Goal: Book appointment/travel/reservation

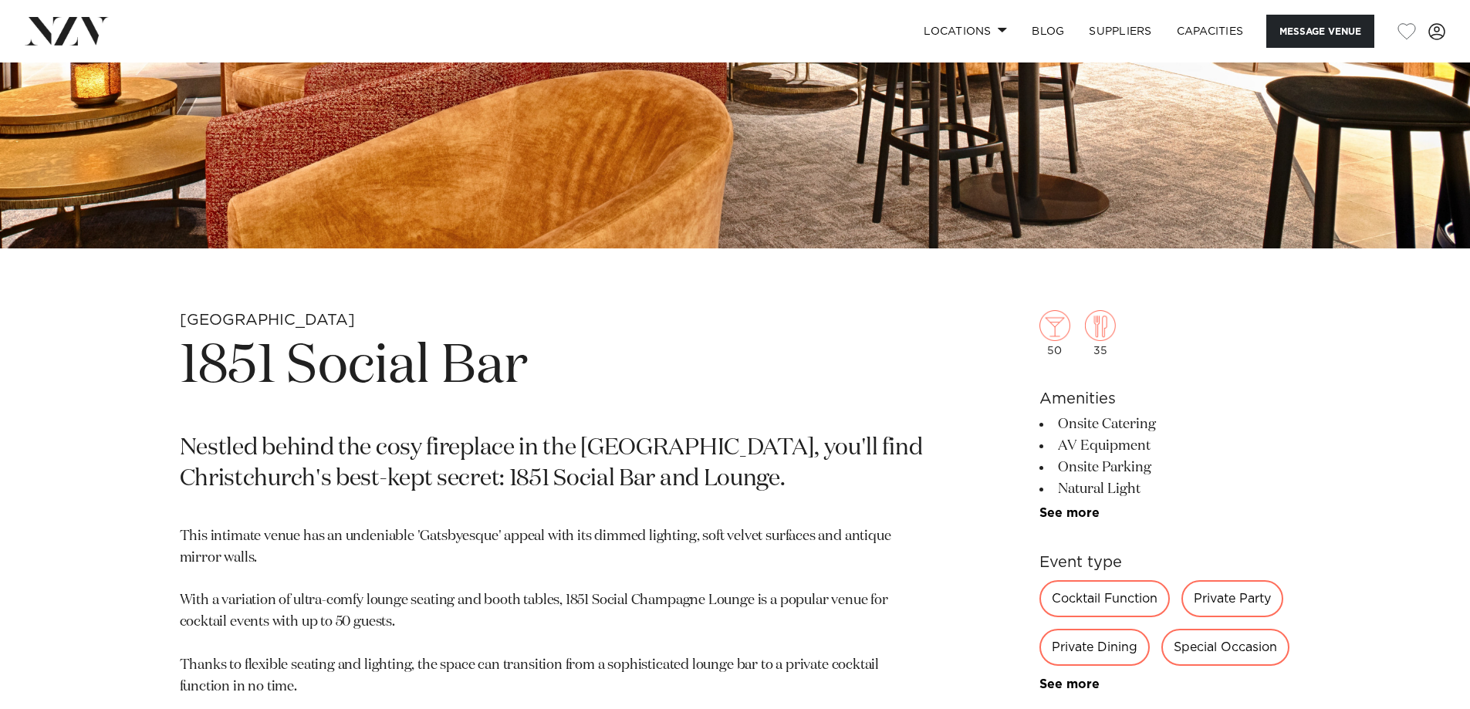
scroll to position [309, 0]
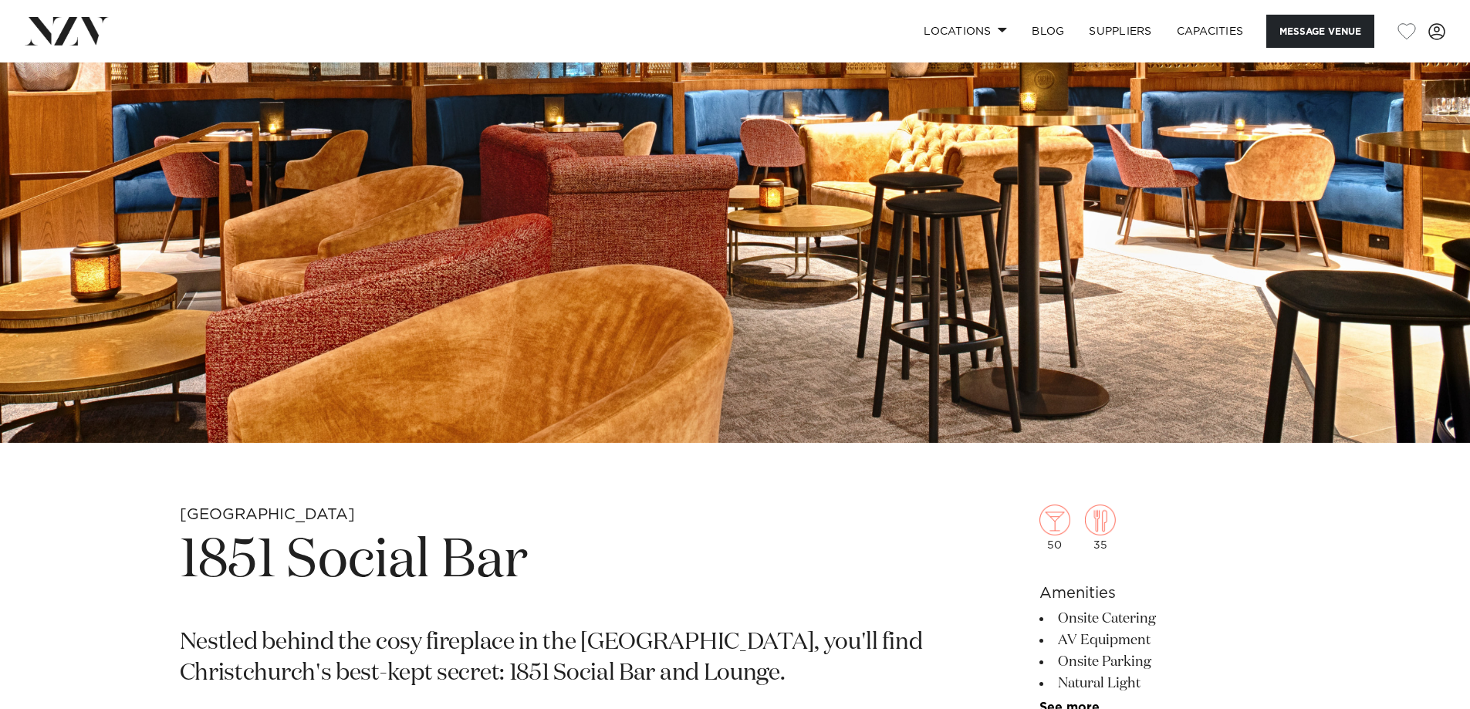
click at [92, 32] on img at bounding box center [67, 31] width 84 height 28
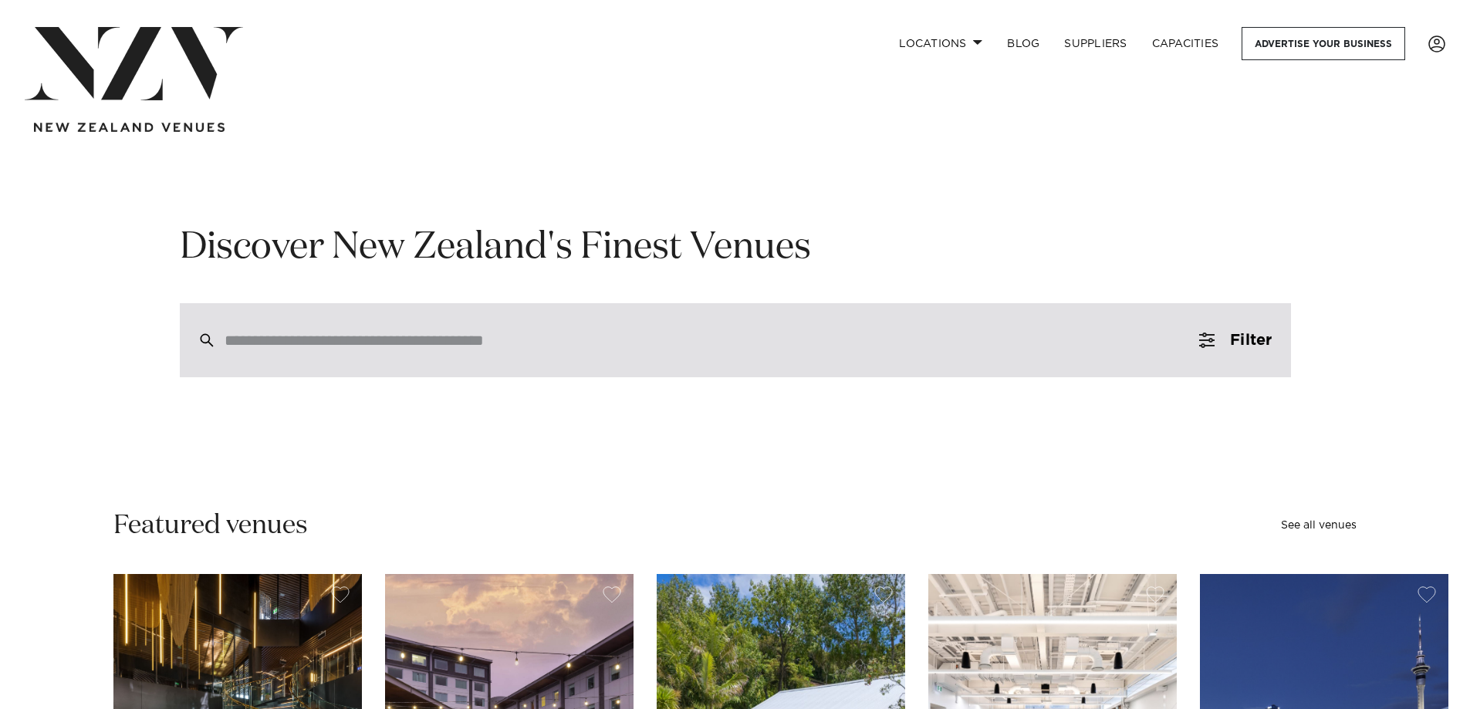
click at [387, 338] on input "search" at bounding box center [703, 340] width 956 height 17
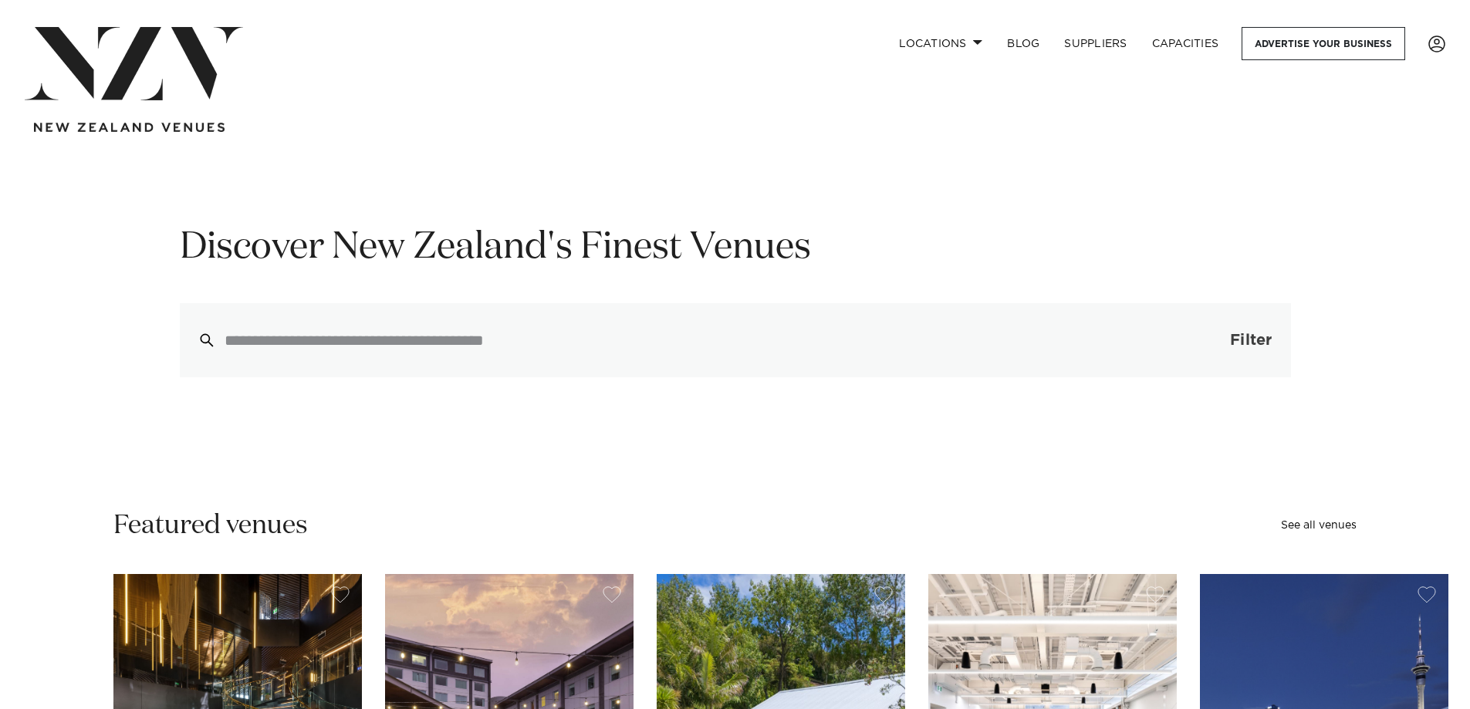
click at [1256, 337] on span "Filter" at bounding box center [1251, 340] width 42 height 15
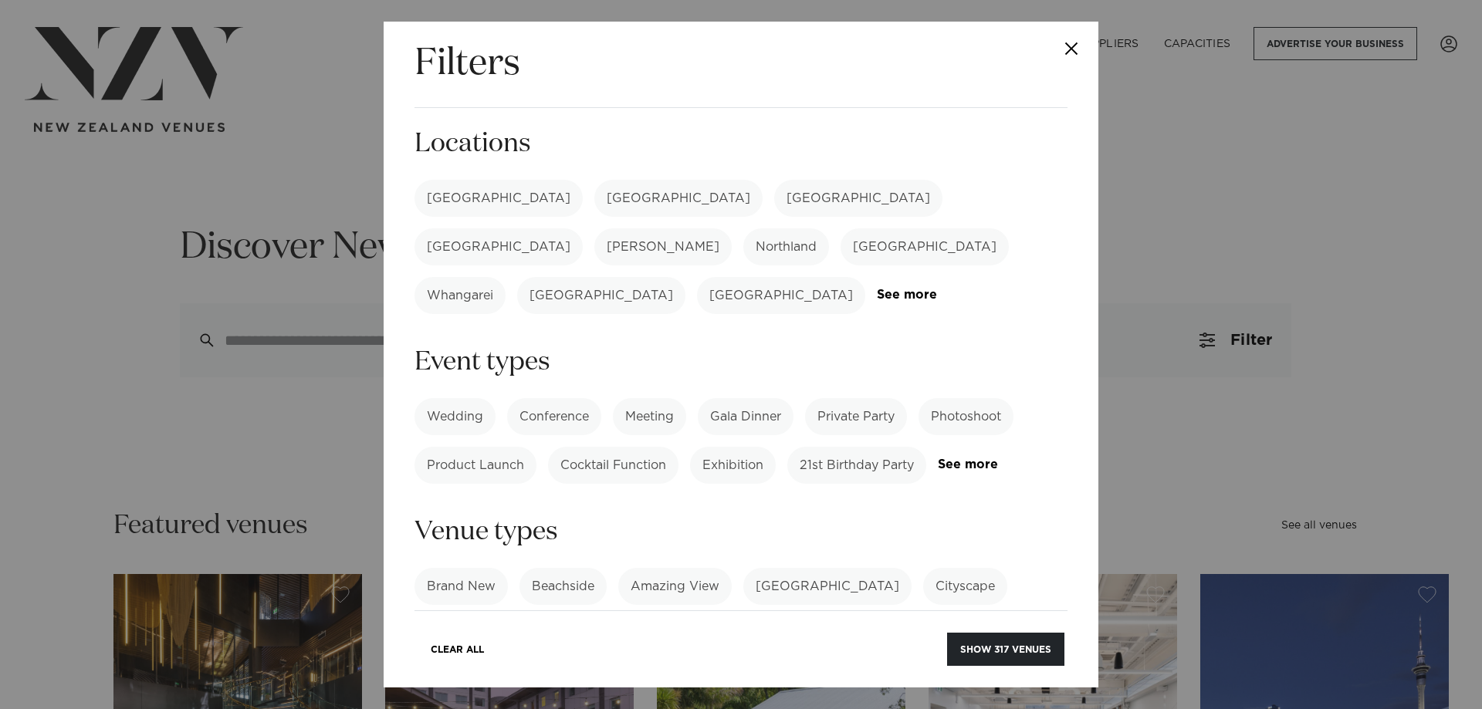
click at [448, 195] on label "[GEOGRAPHIC_DATA]" at bounding box center [499, 198] width 168 height 37
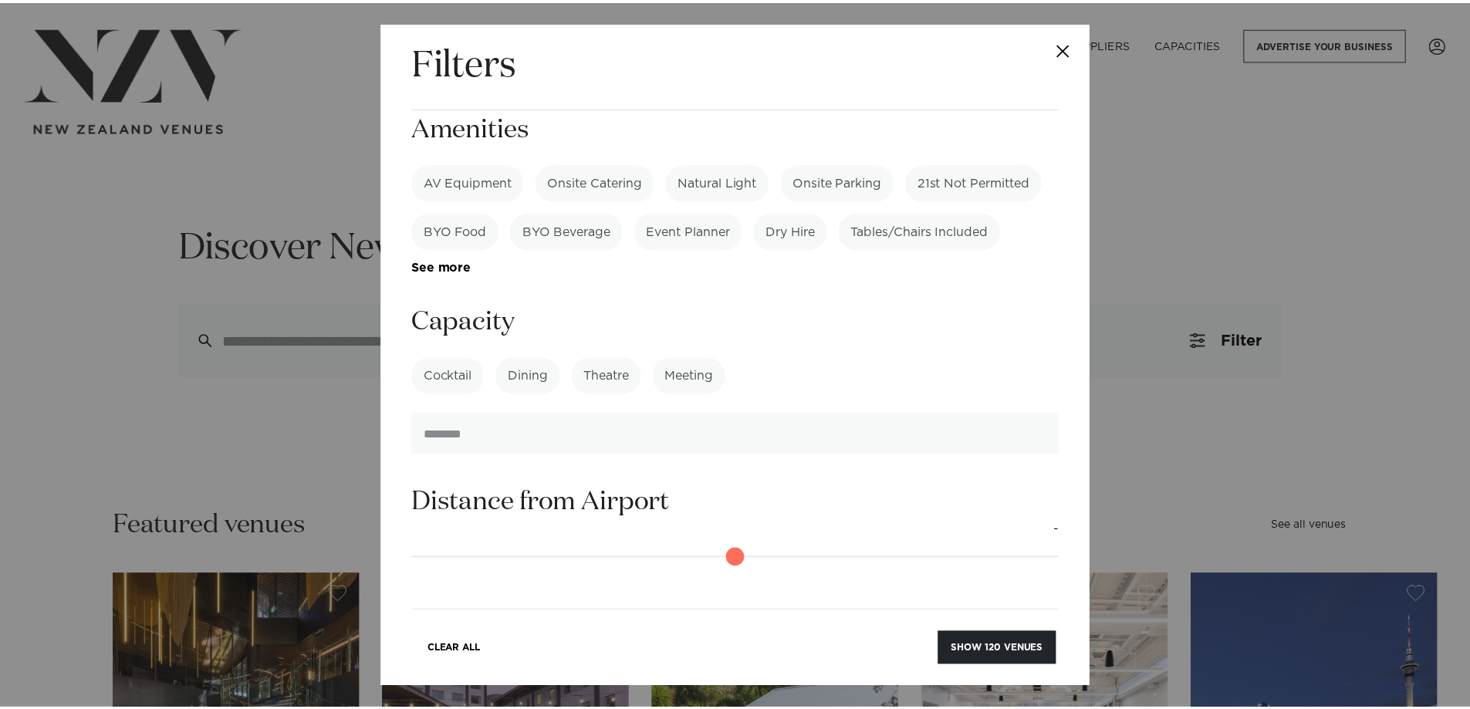
scroll to position [618, 0]
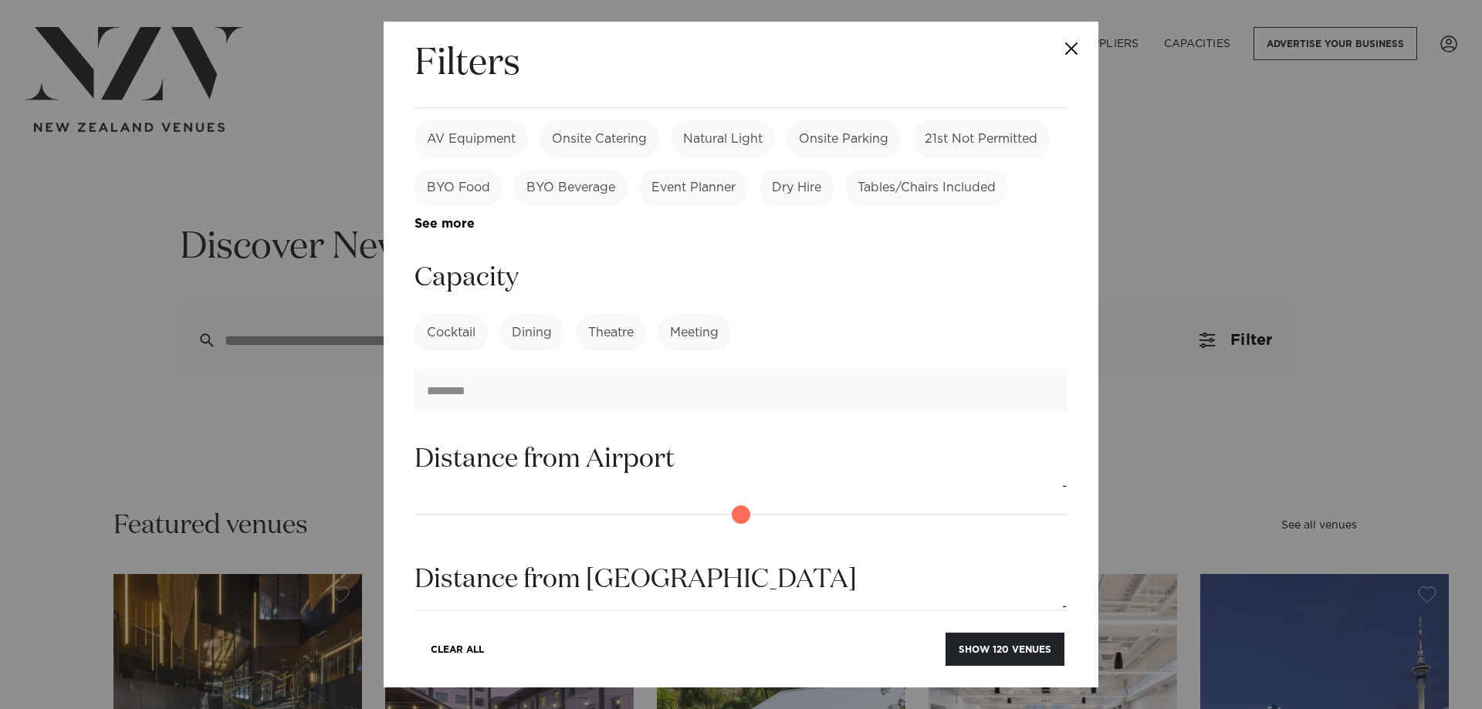
click at [547, 314] on label "Dining" at bounding box center [531, 332] width 65 height 37
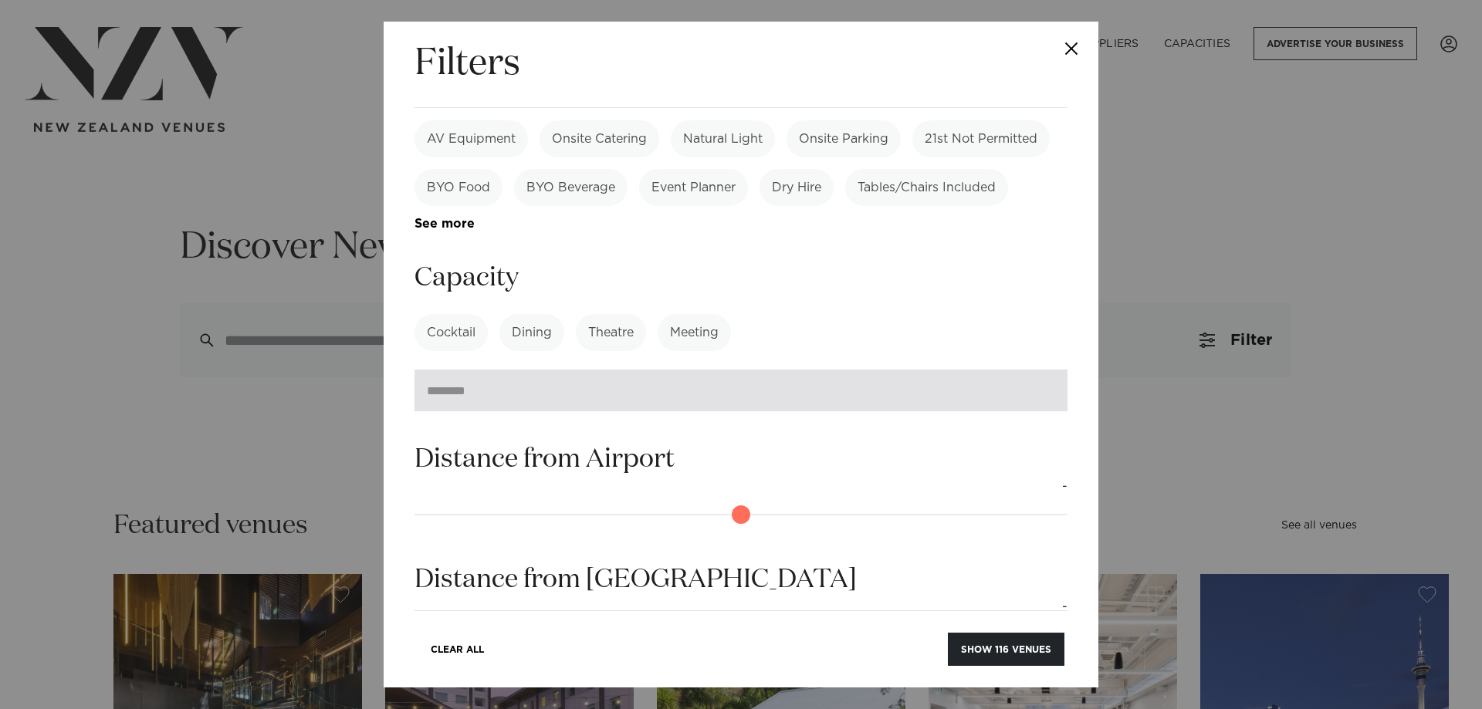
click at [532, 370] on input "number" at bounding box center [741, 391] width 653 height 42
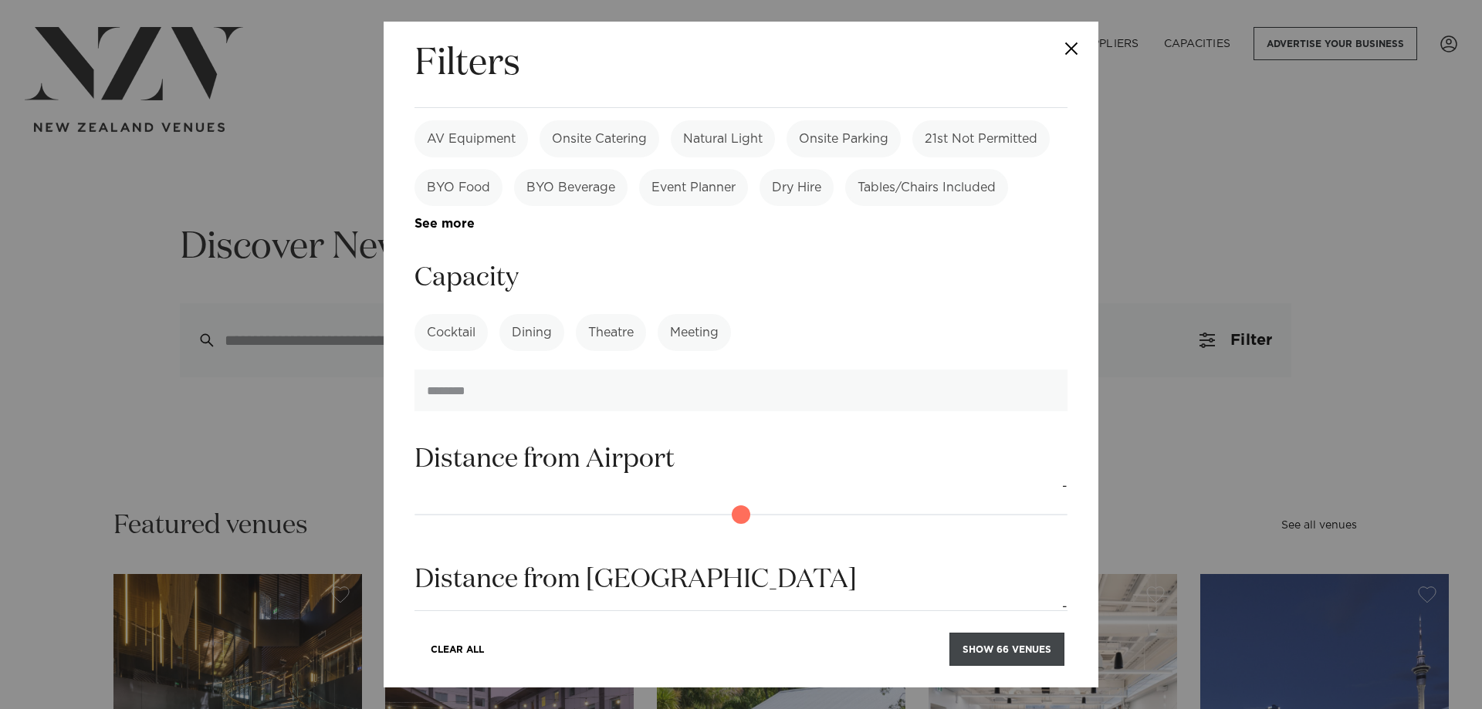
type input "***"
click at [987, 649] on button "Show 66 venues" at bounding box center [1006, 649] width 115 height 33
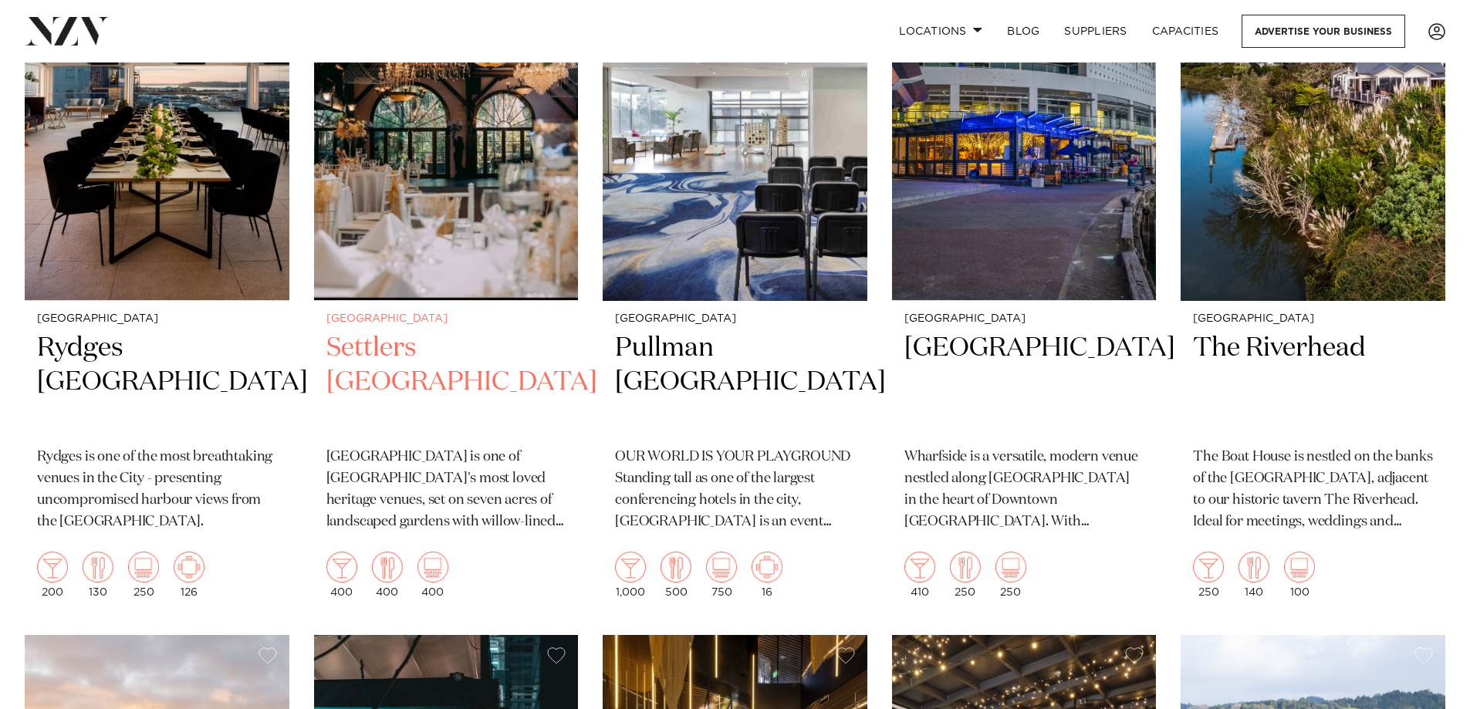
scroll to position [1158, 0]
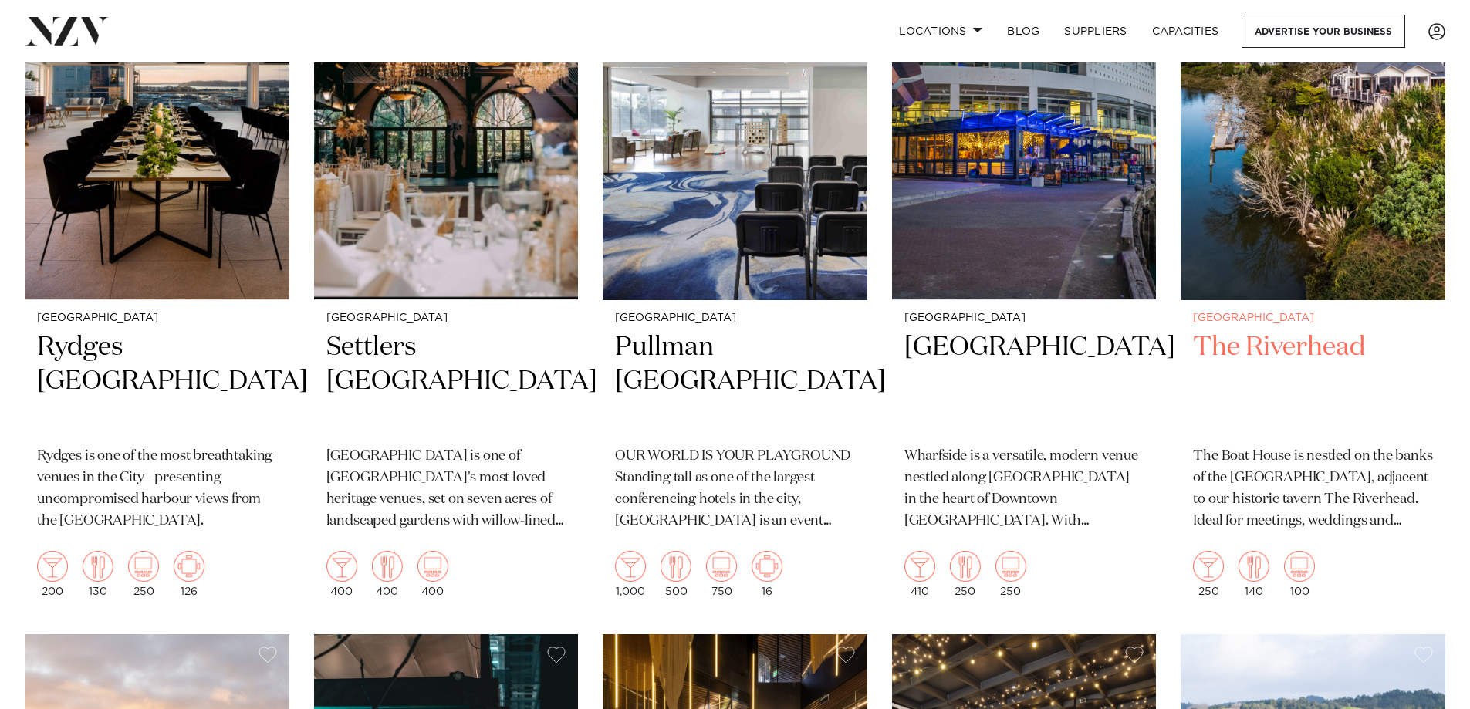
click at [1271, 145] on img at bounding box center [1313, 122] width 265 height 355
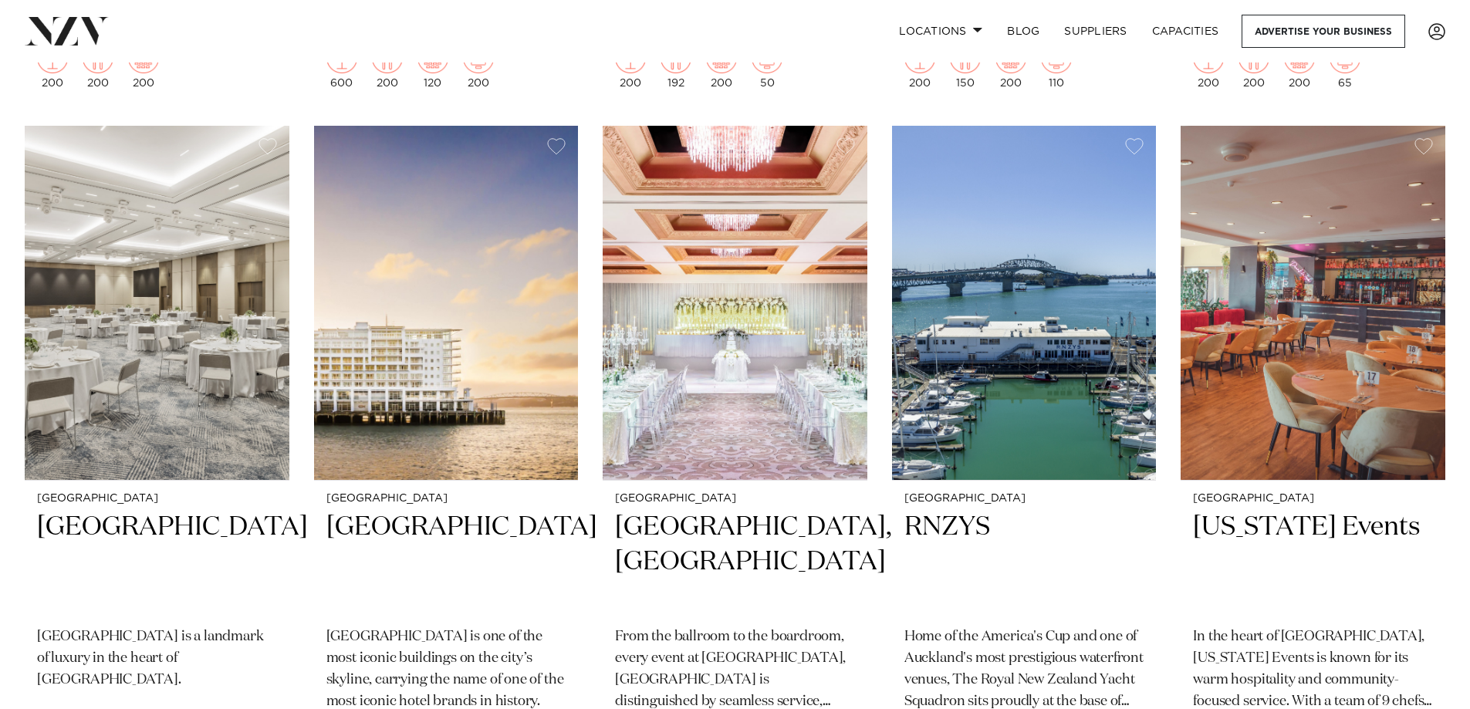
scroll to position [2390, 0]
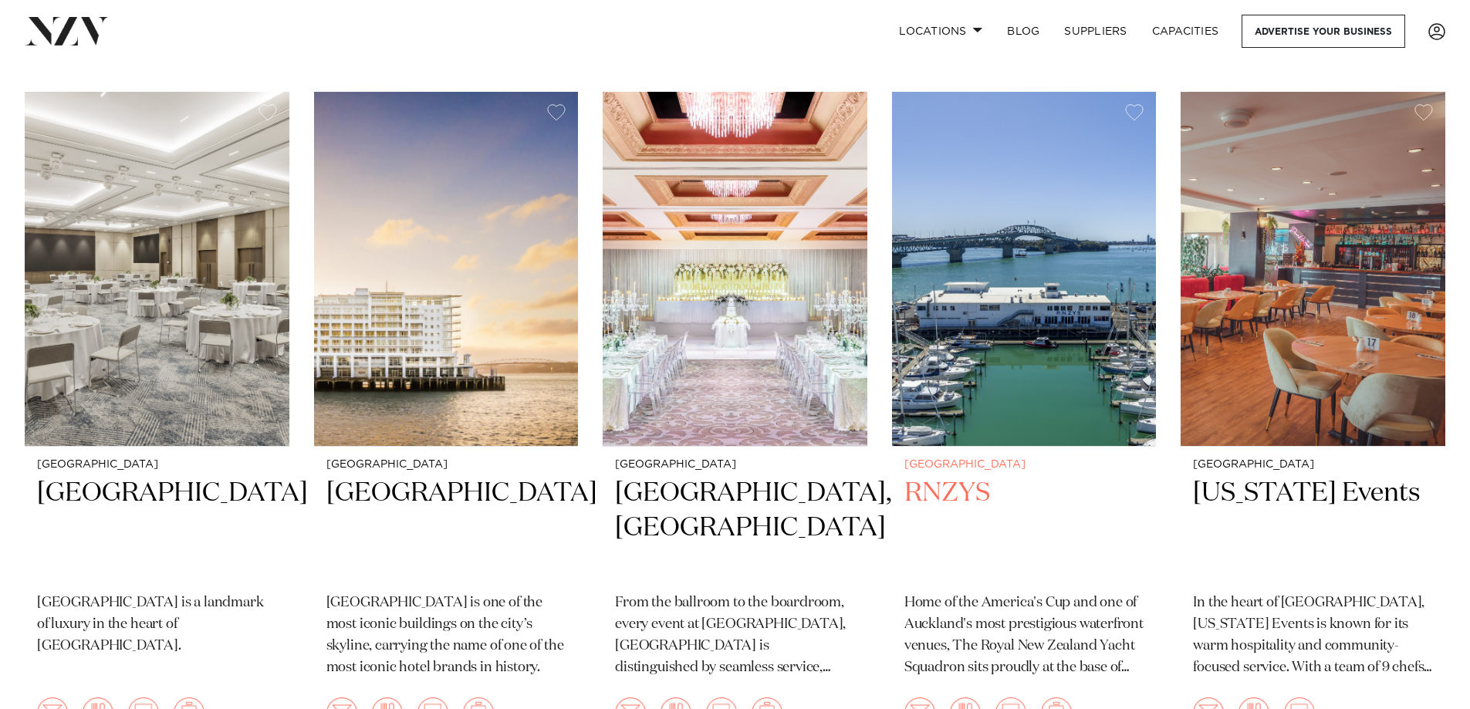
click at [1068, 273] on img at bounding box center [1024, 269] width 265 height 355
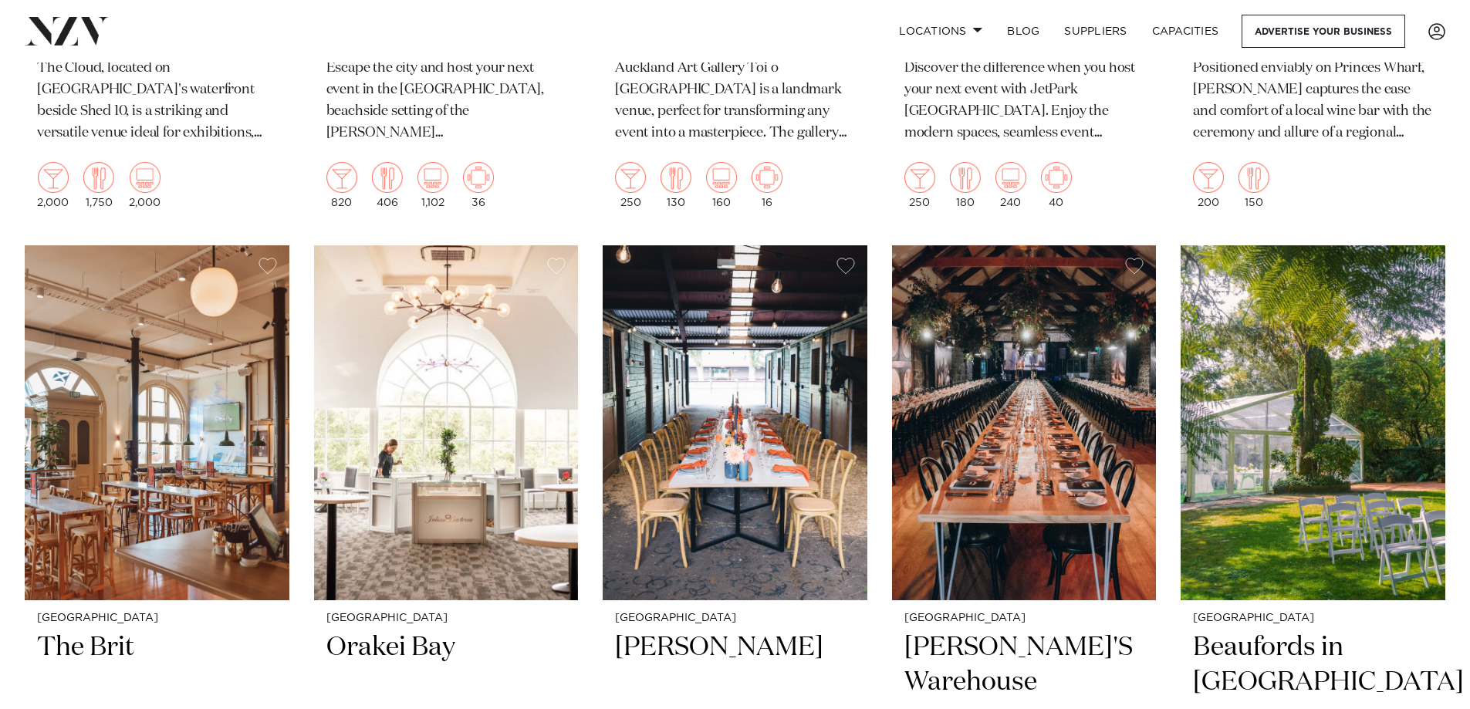
scroll to position [7861, 0]
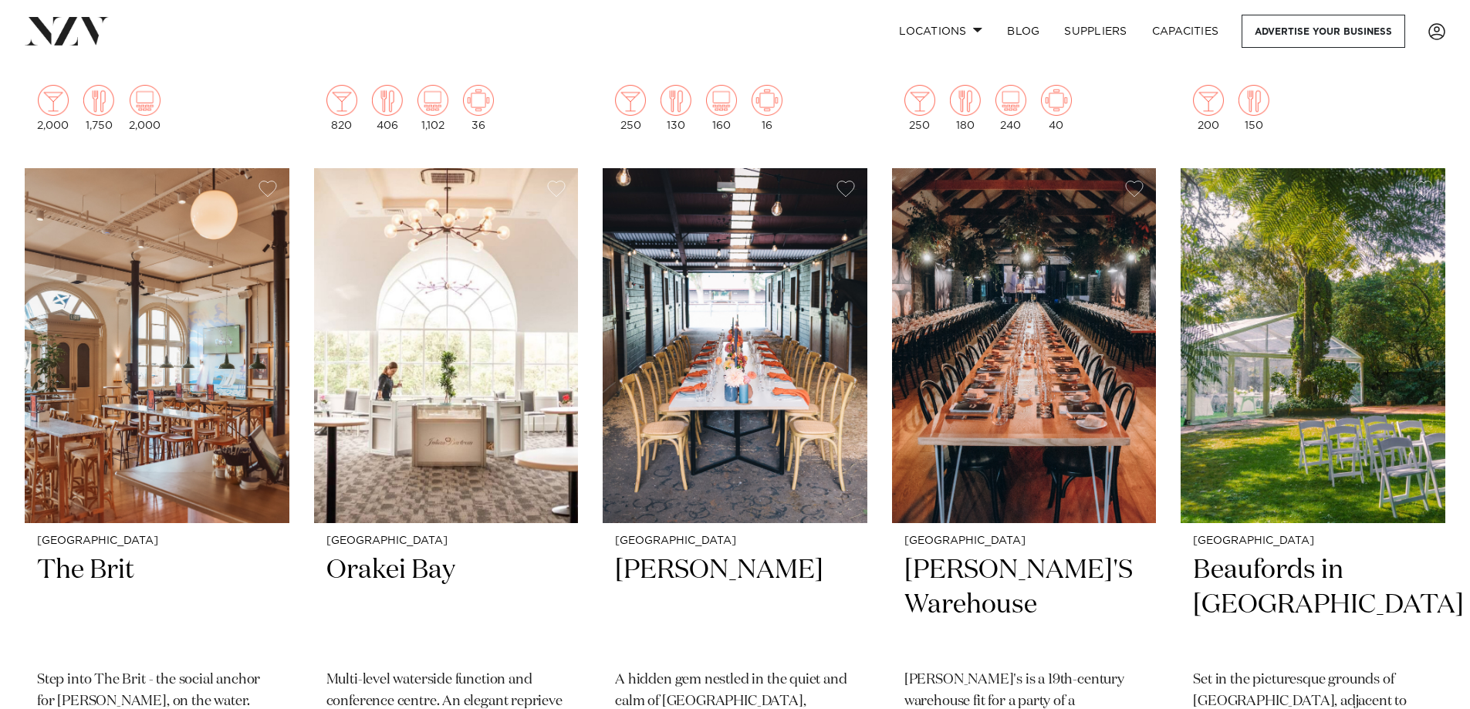
click at [188, 294] on img at bounding box center [157, 345] width 265 height 355
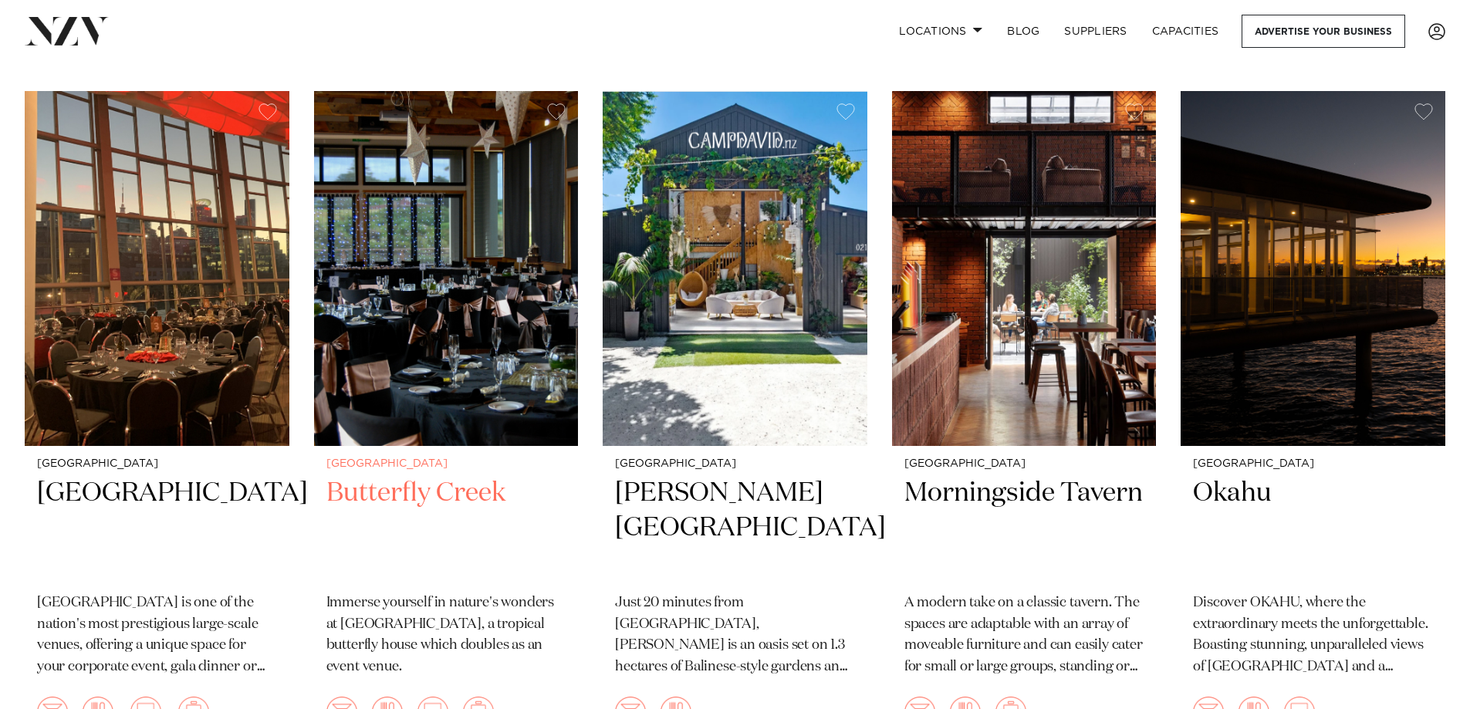
scroll to position [8599, 0]
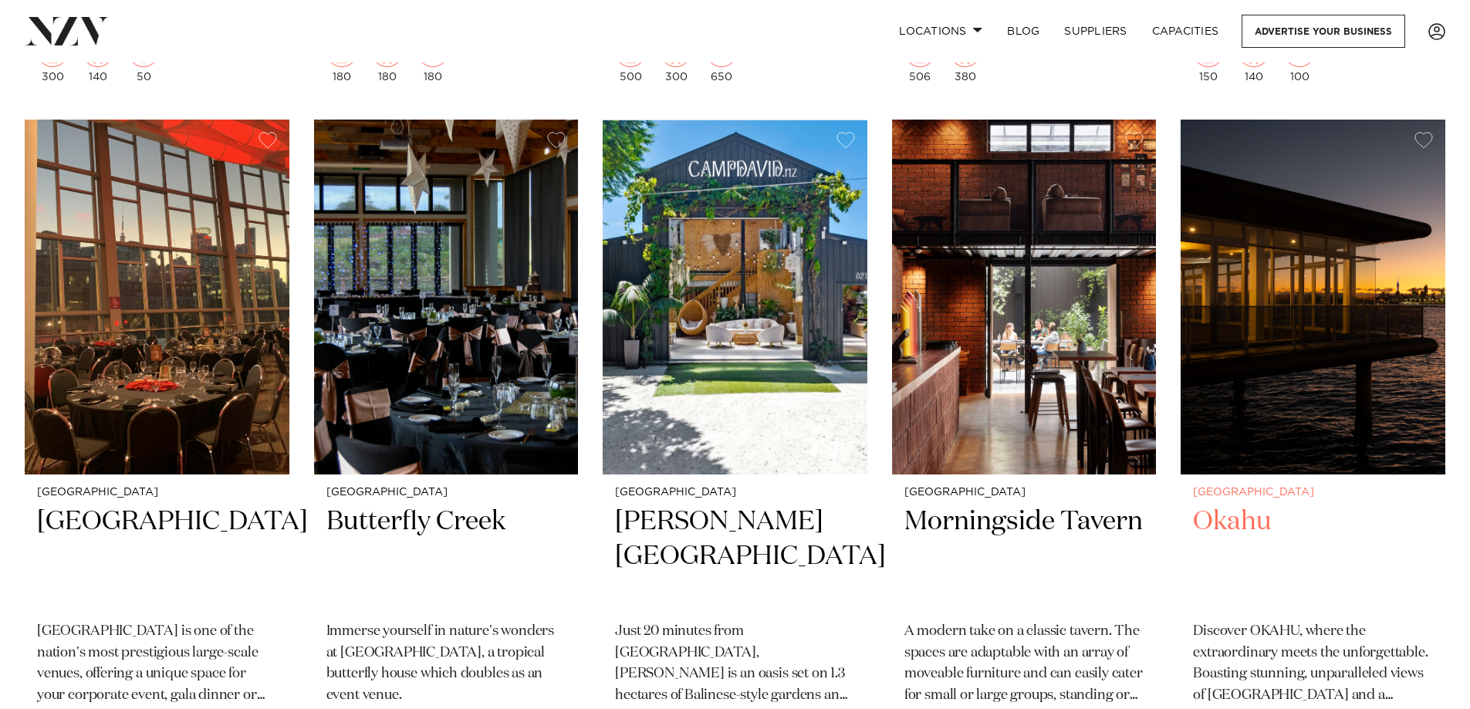
click at [1352, 250] on img at bounding box center [1313, 297] width 265 height 355
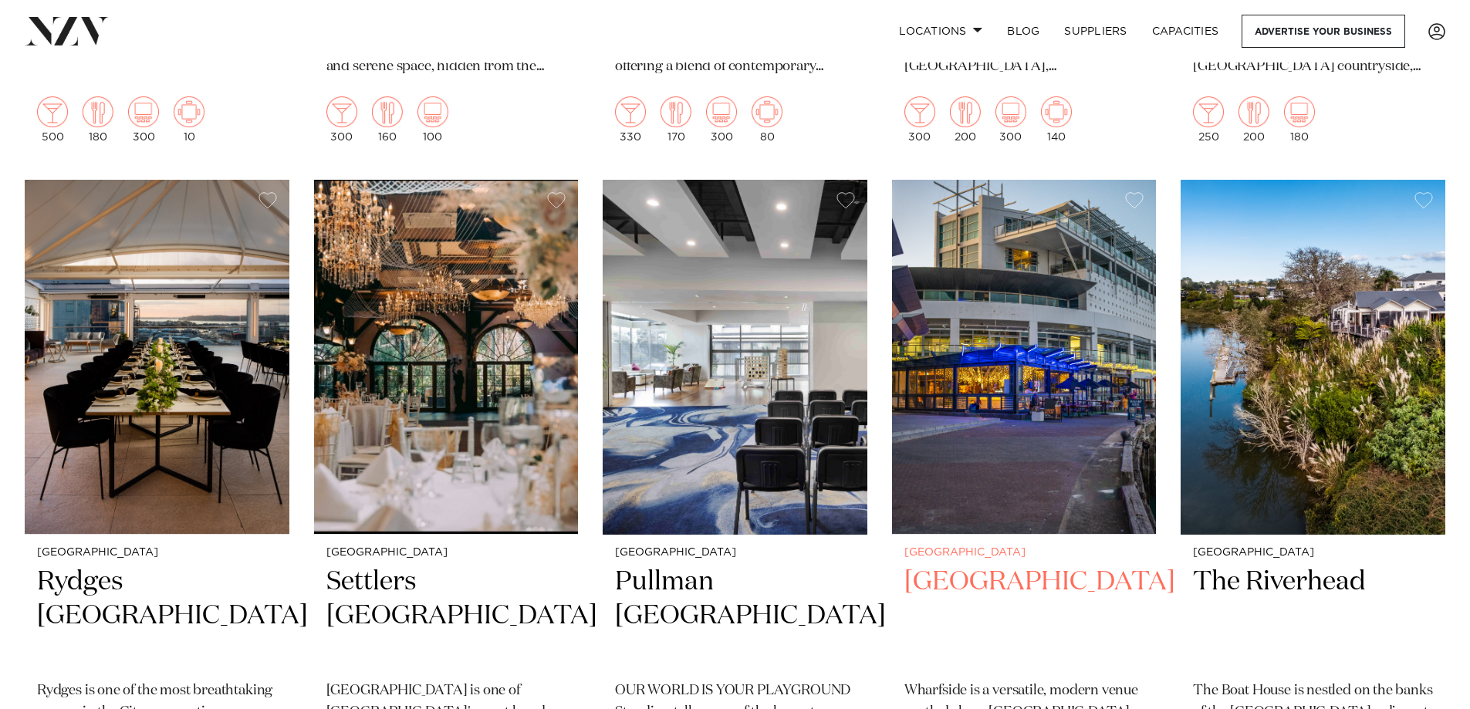
scroll to position [920, 0]
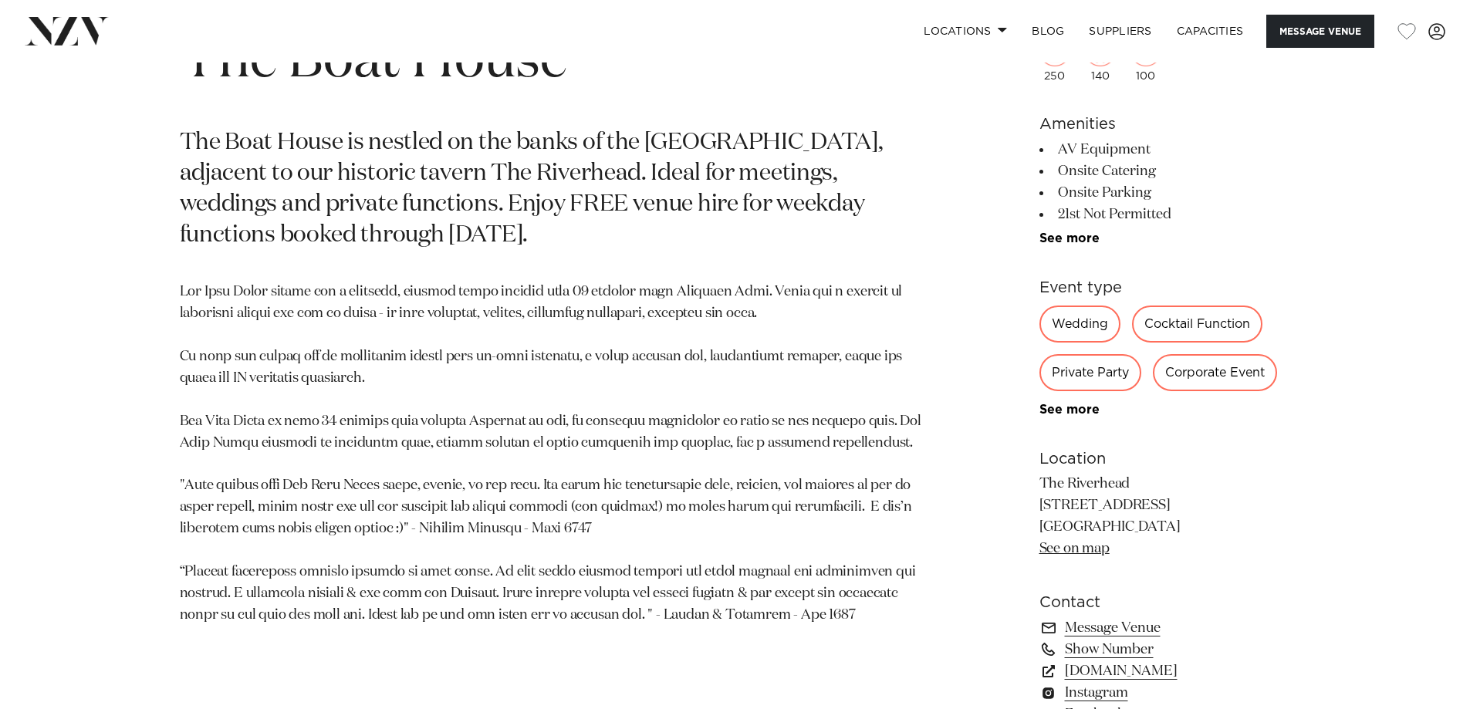
scroll to position [849, 0]
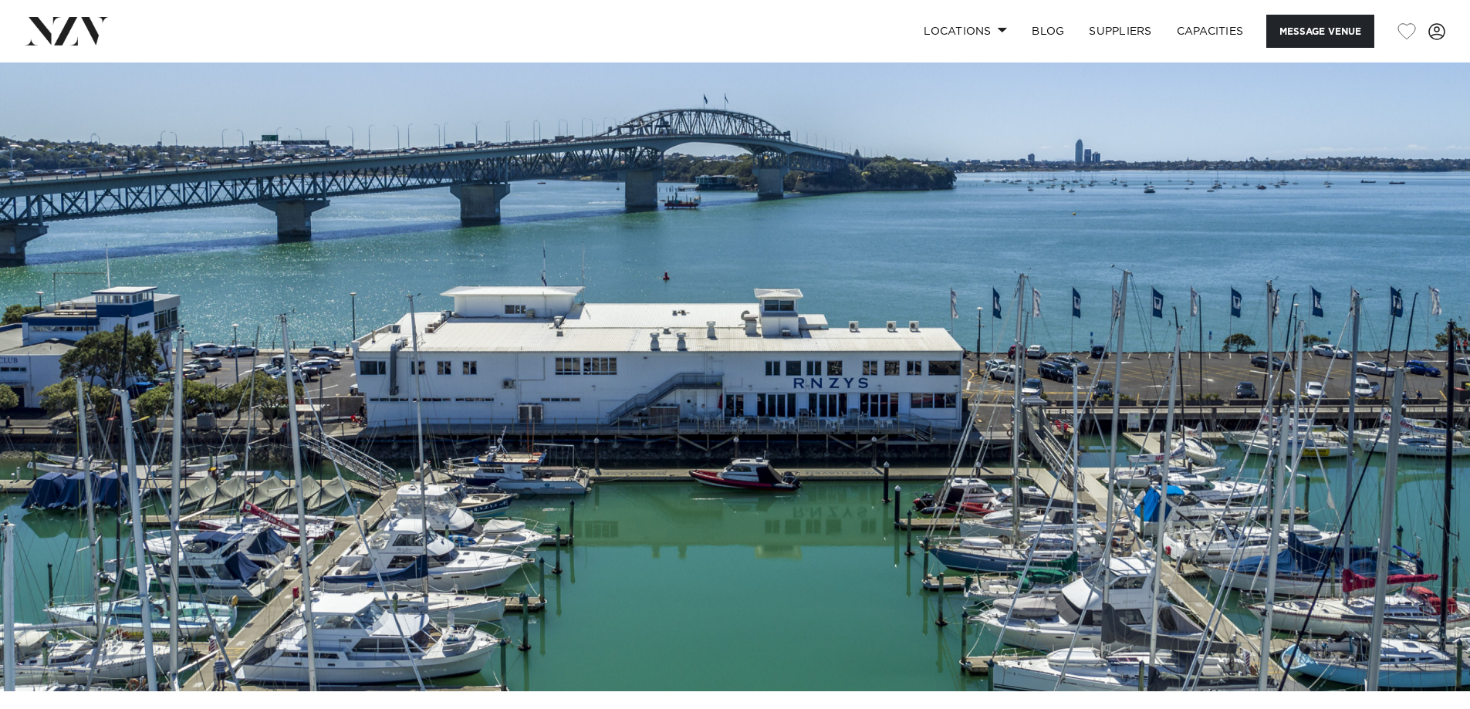
scroll to position [154, 0]
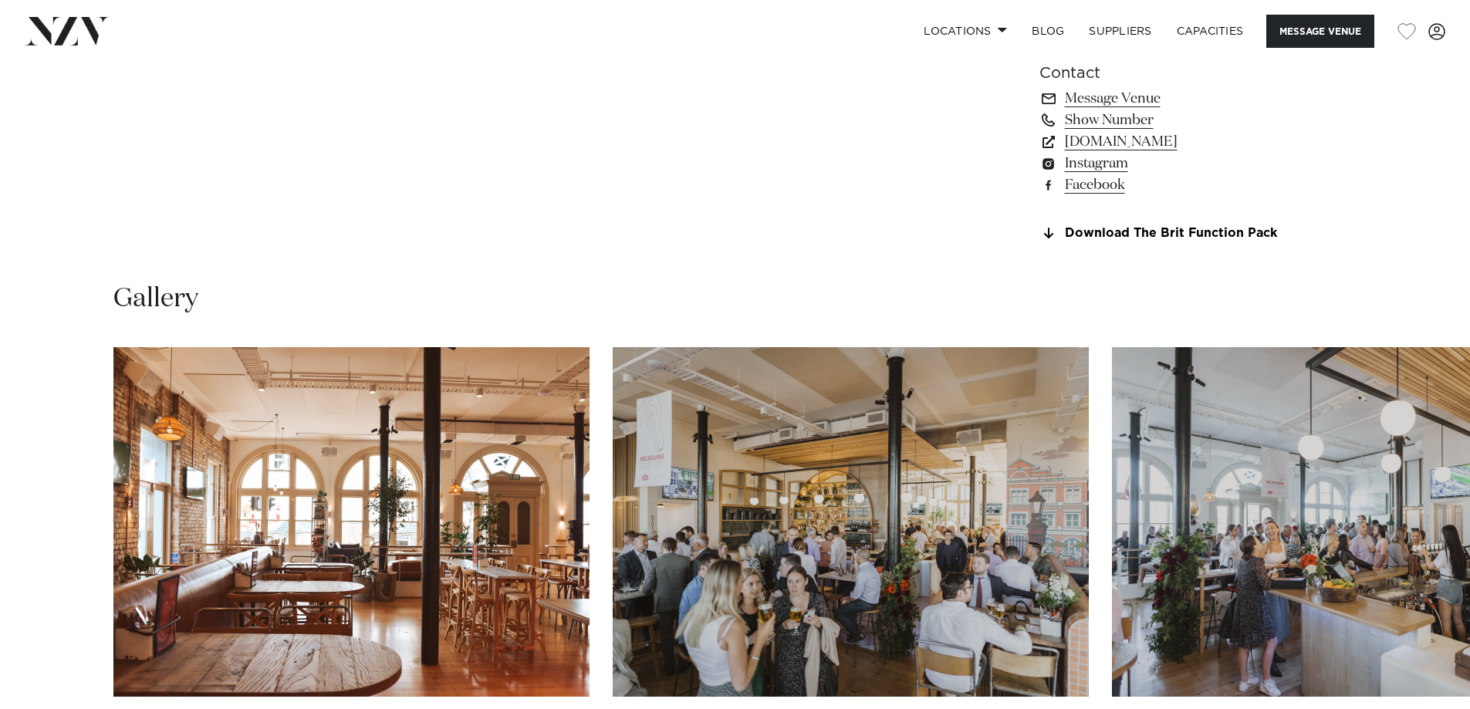
scroll to position [1081, 0]
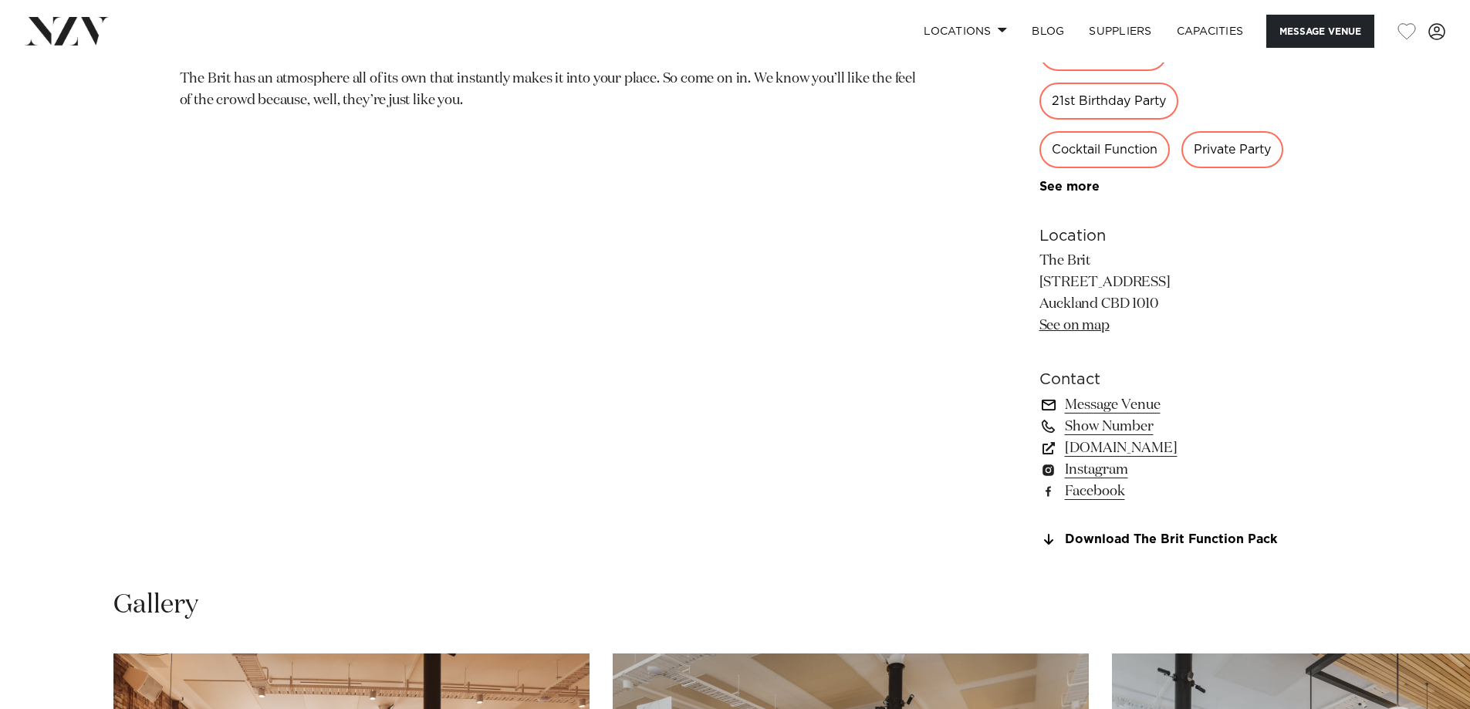
click at [1140, 403] on link "Message Venue" at bounding box center [1166, 405] width 252 height 22
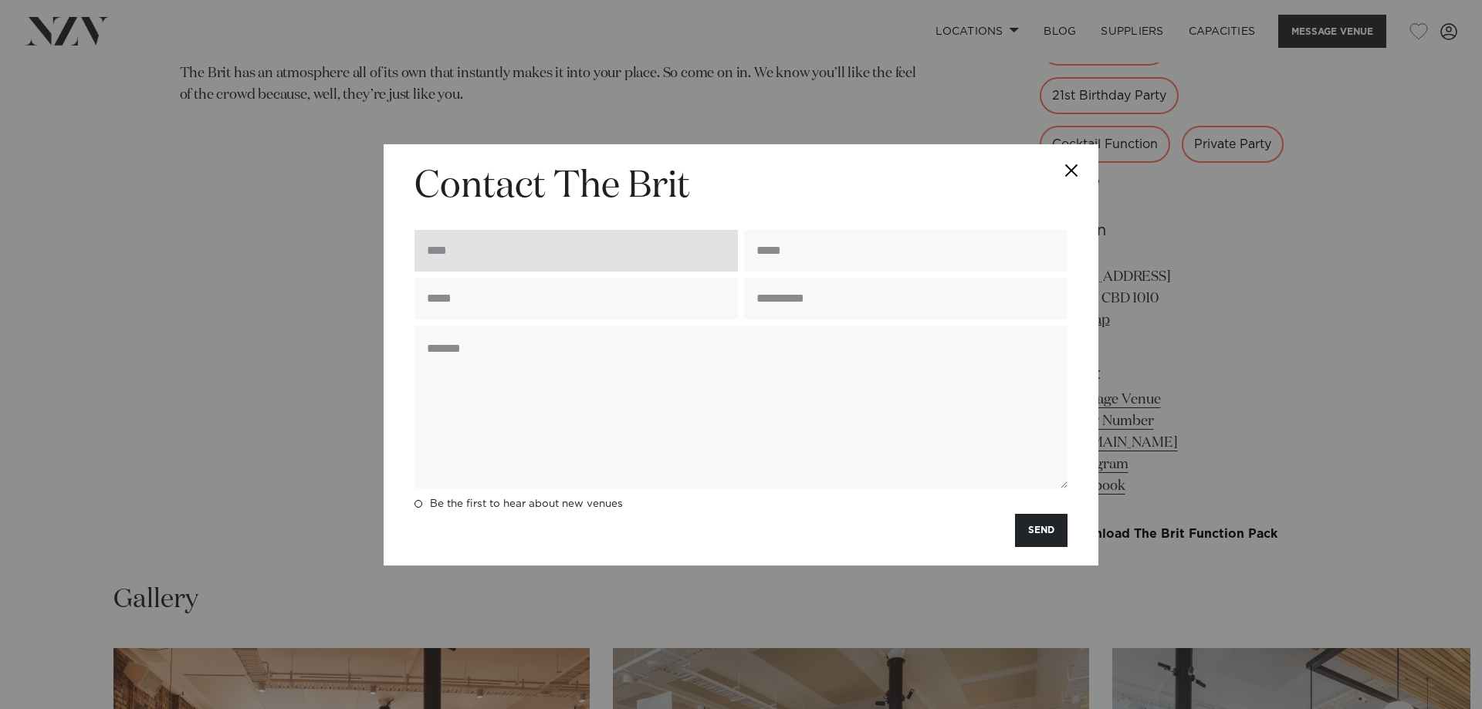
click at [476, 249] on input "text" at bounding box center [576, 251] width 323 height 42
type input "**********"
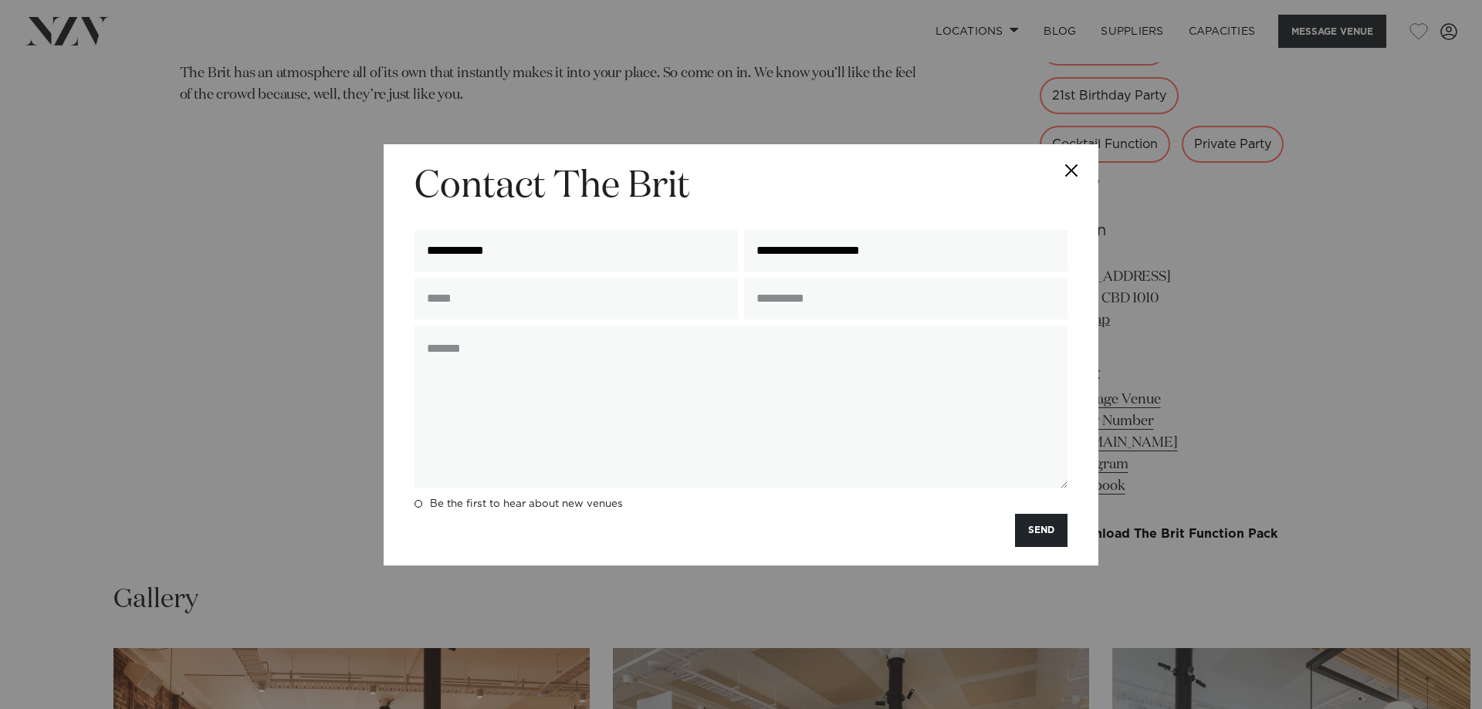
type input "*********"
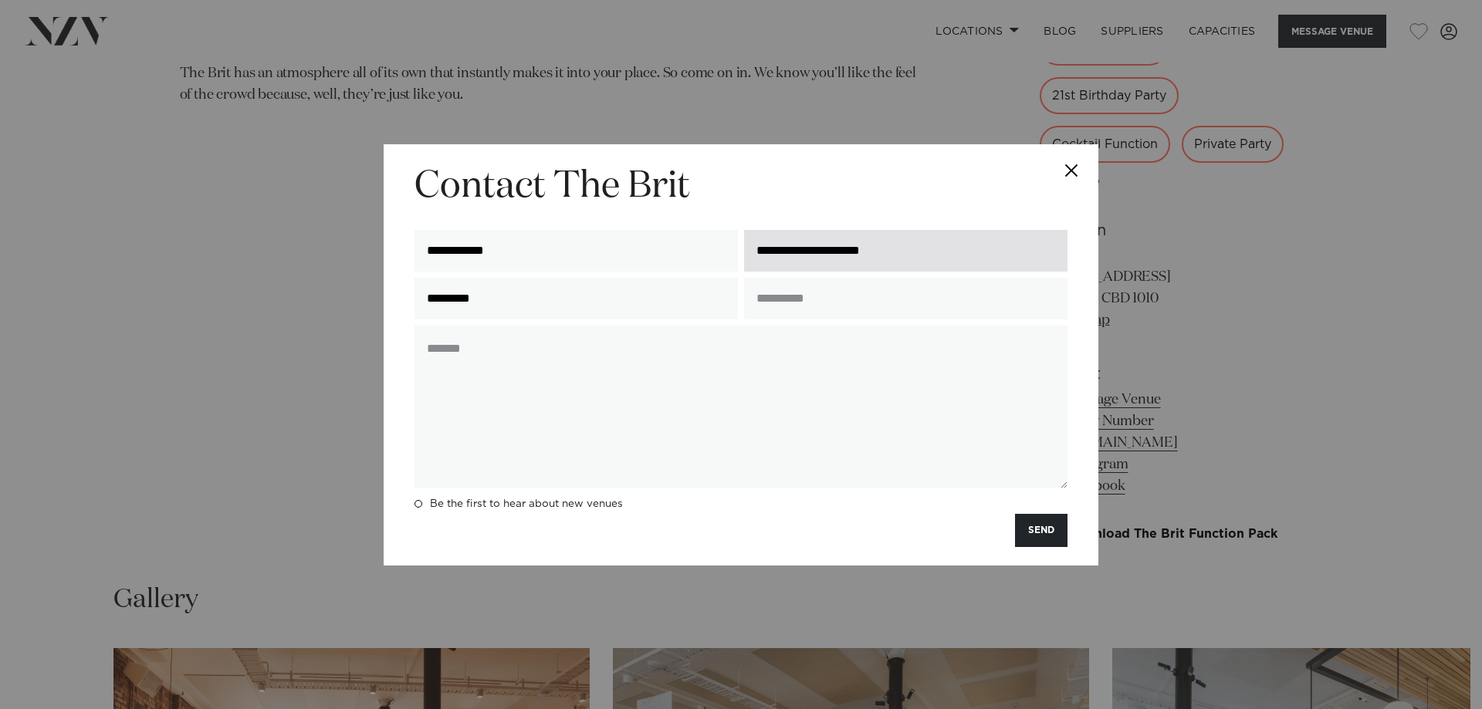
drag, startPoint x: 1018, startPoint y: 250, endPoint x: 816, endPoint y: 249, distance: 202.2
click at [816, 249] on input "**********" at bounding box center [905, 251] width 323 height 42
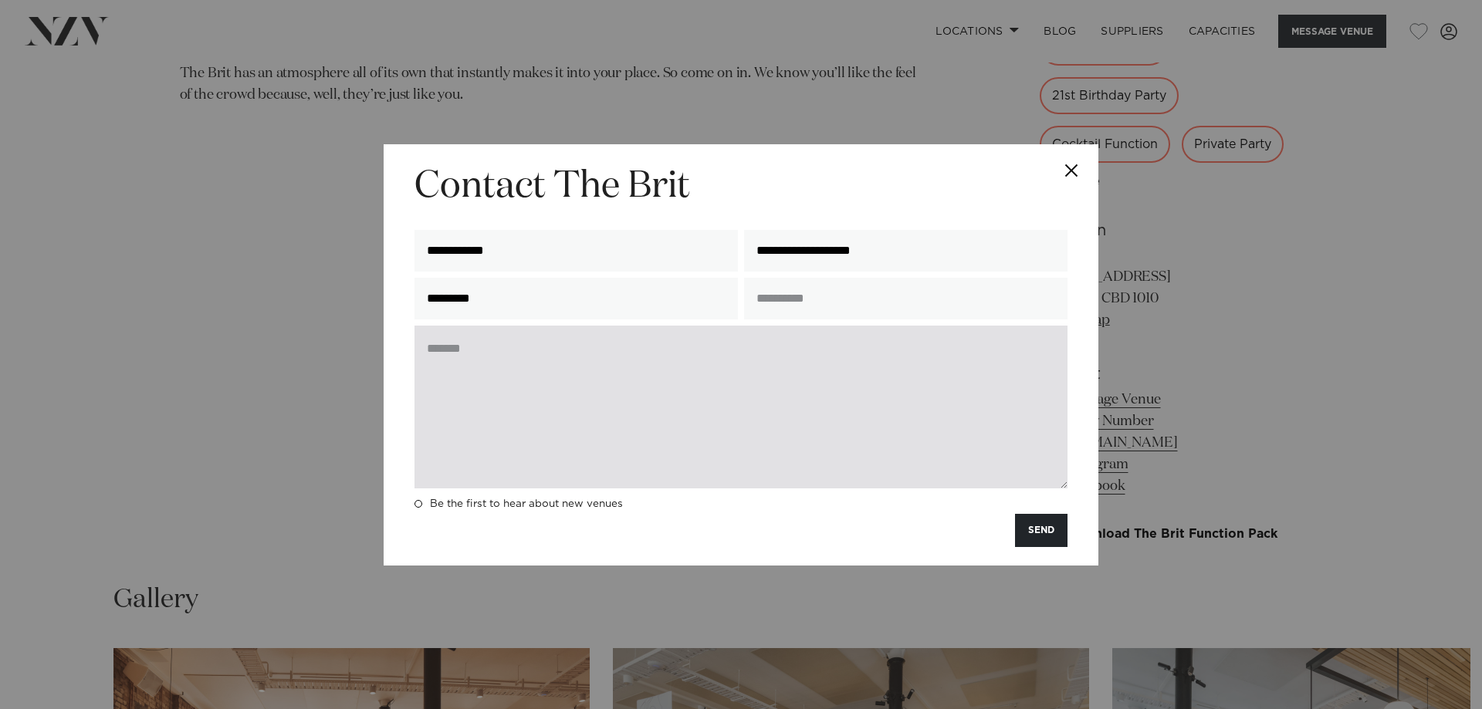
type input "**********"
click at [642, 340] on textarea at bounding box center [741, 407] width 653 height 163
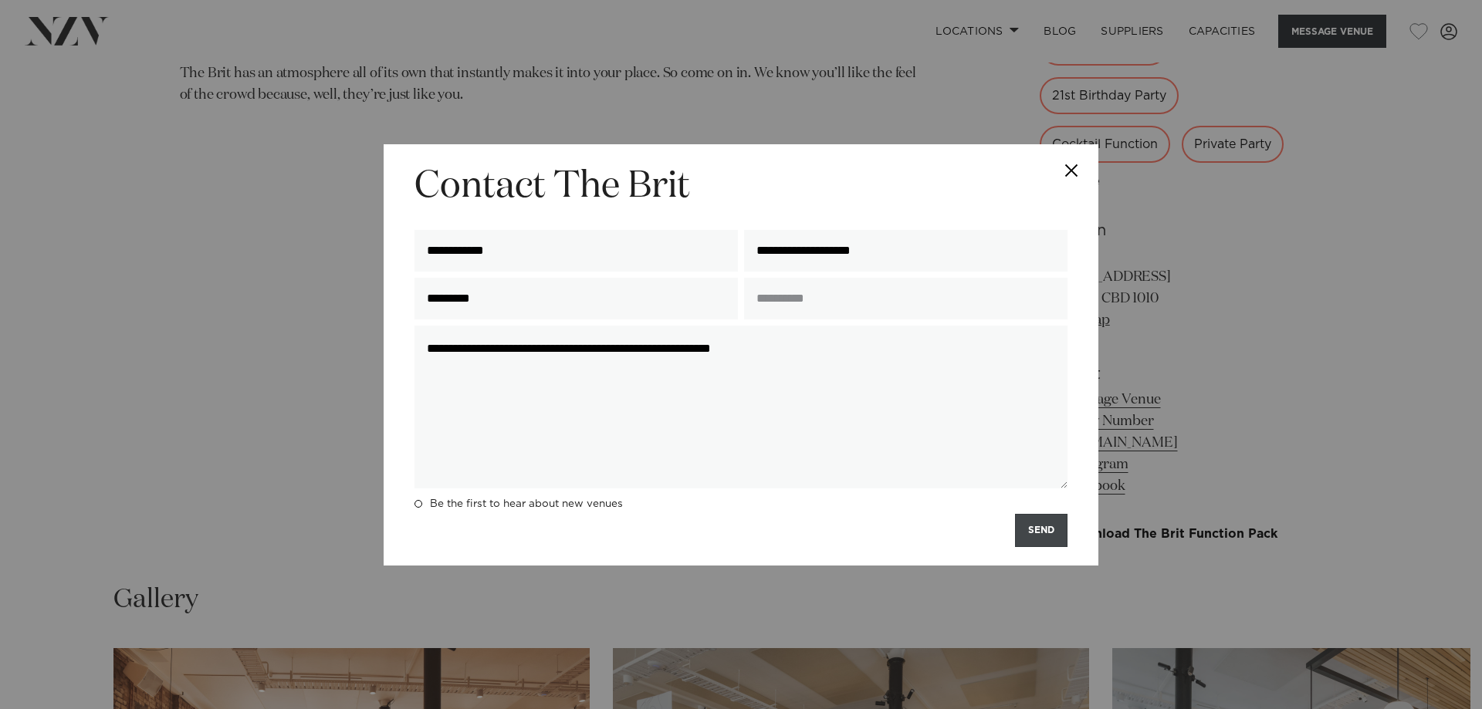
type textarea "**********"
click at [1037, 529] on button "SEND" at bounding box center [1041, 530] width 52 height 33
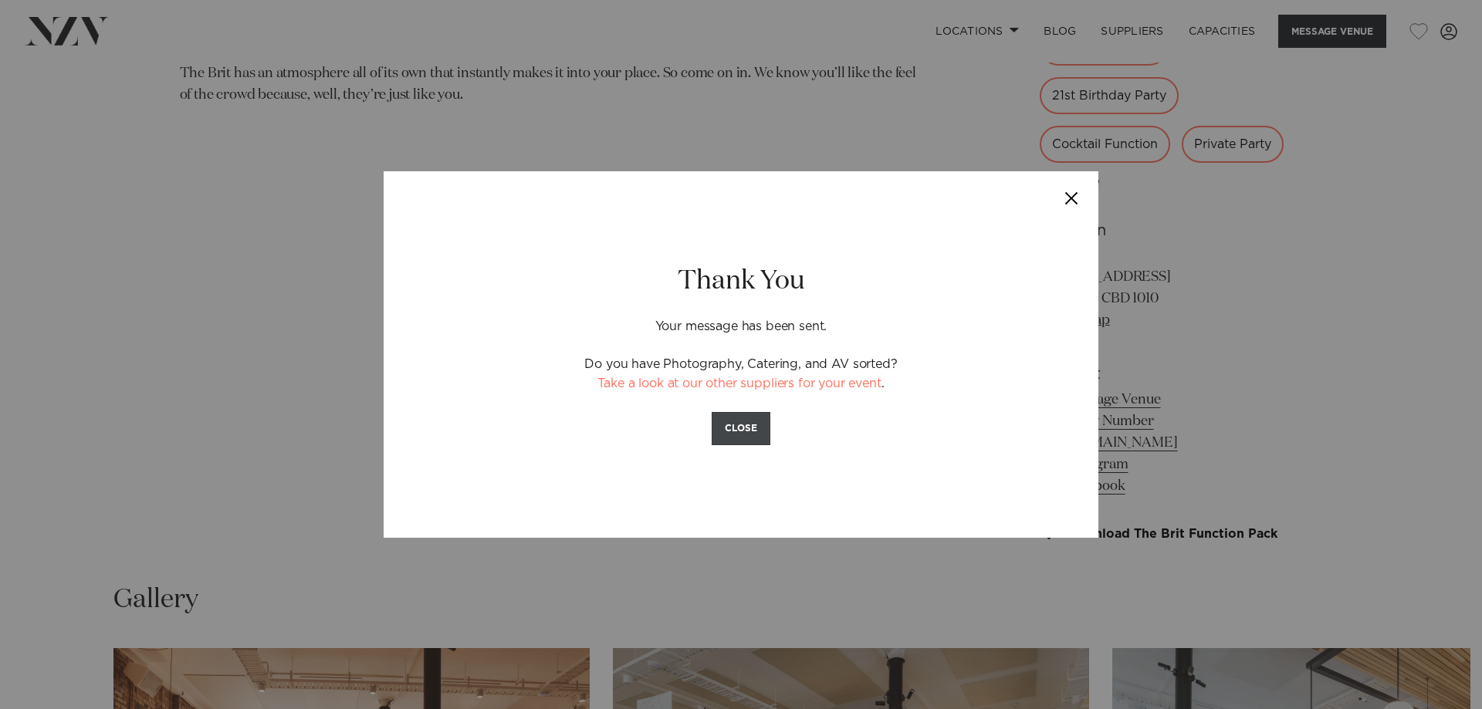
click at [751, 421] on button "CLOSE" at bounding box center [741, 428] width 59 height 33
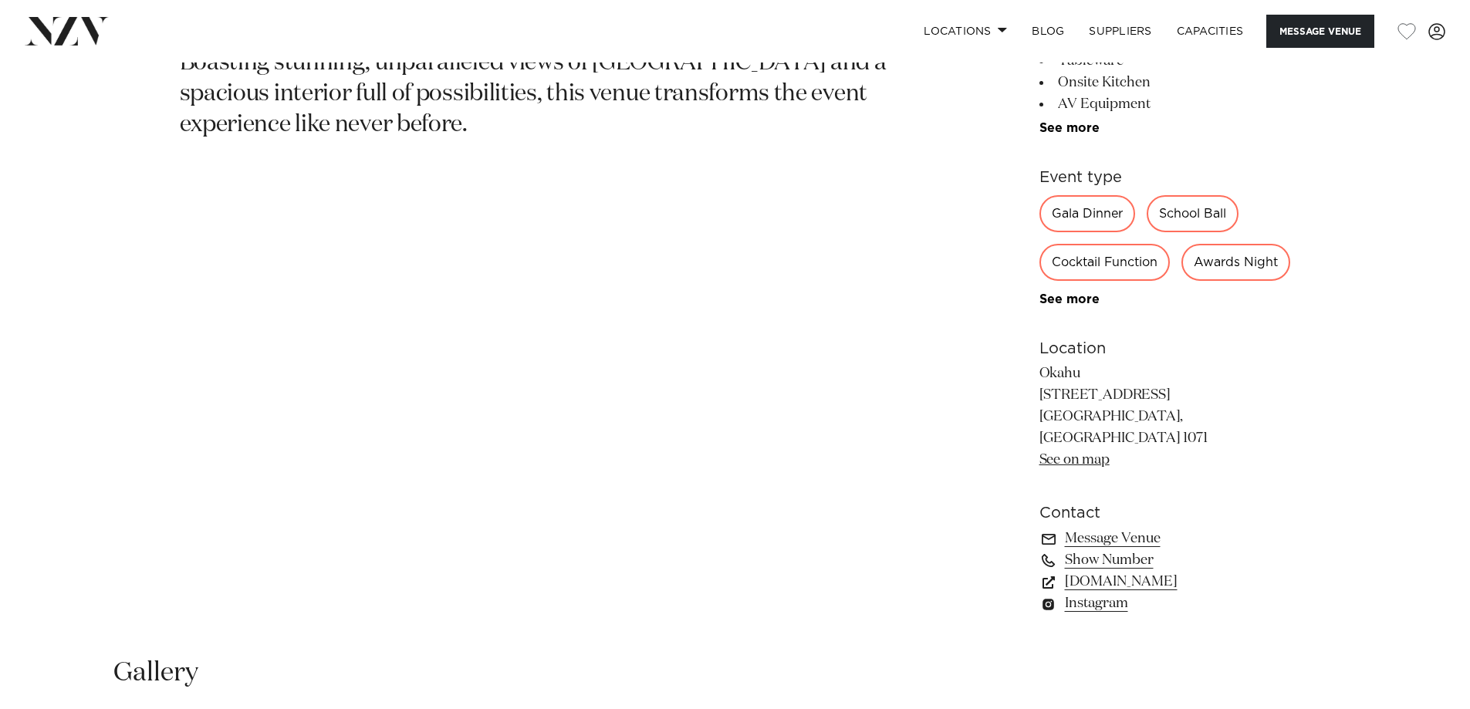
scroll to position [926, 0]
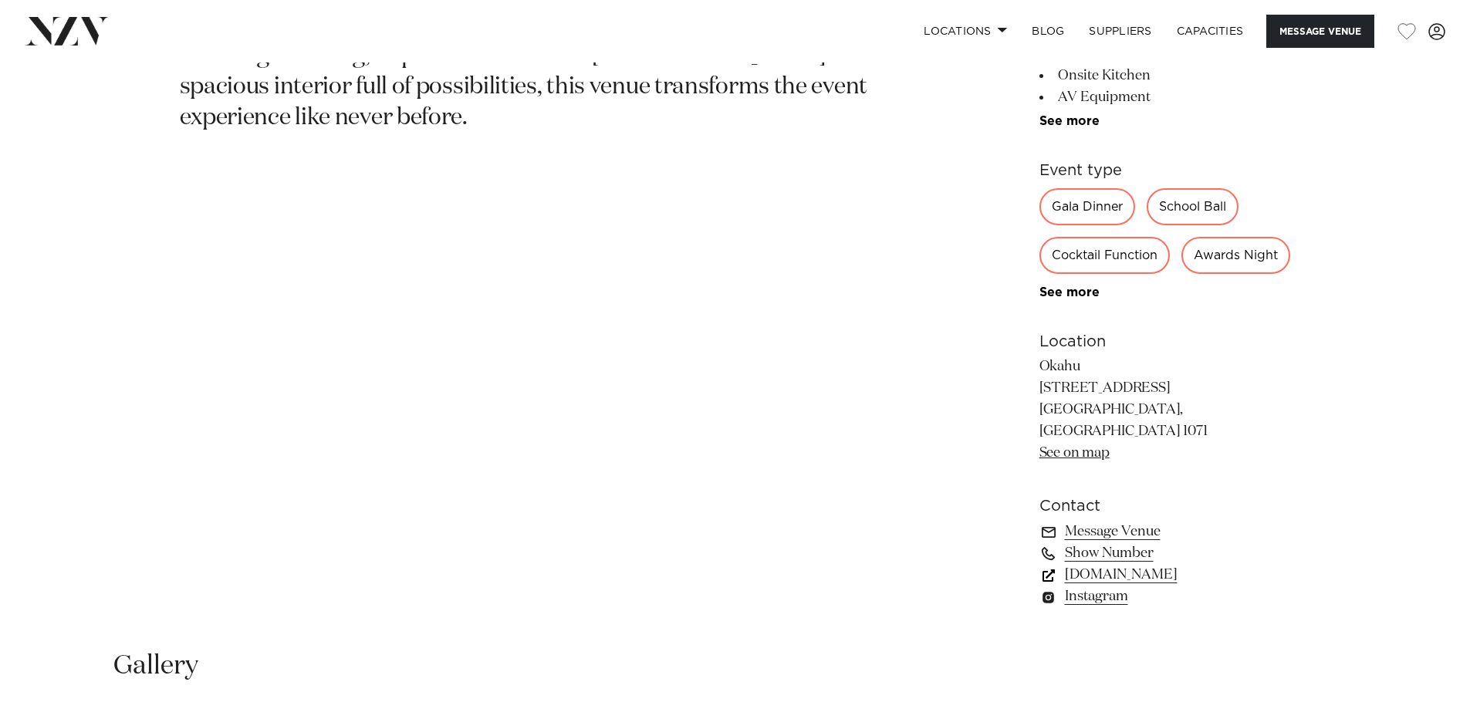
click at [1159, 586] on link "[DOMAIN_NAME]" at bounding box center [1166, 575] width 252 height 22
